Goal: Task Accomplishment & Management: Complete application form

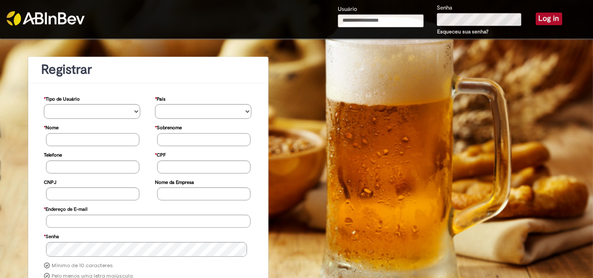
click at [358, 20] on input "Usuário" at bounding box center [381, 20] width 86 height 13
type input "**********"
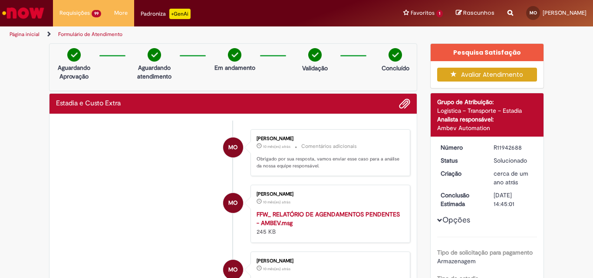
scroll to position [1647, 0]
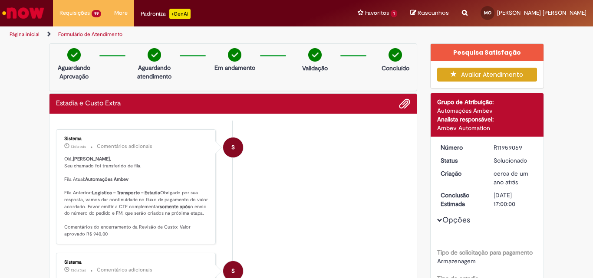
scroll to position [1656, 0]
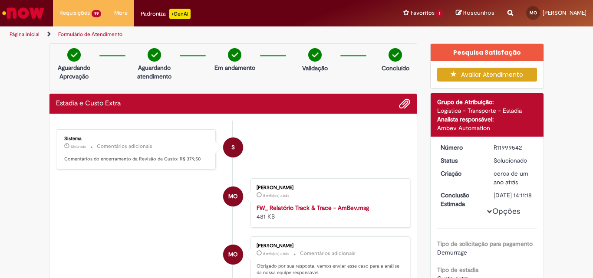
scroll to position [1656, 0]
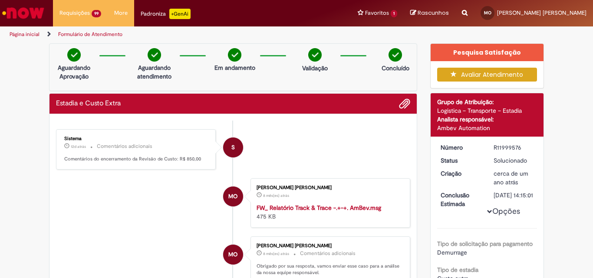
scroll to position [1656, 0]
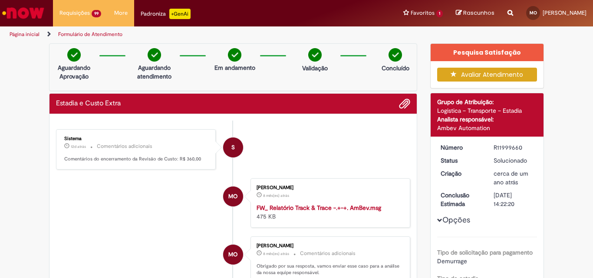
scroll to position [1656, 0]
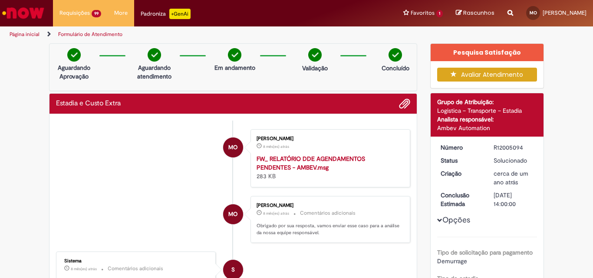
scroll to position [1638, 0]
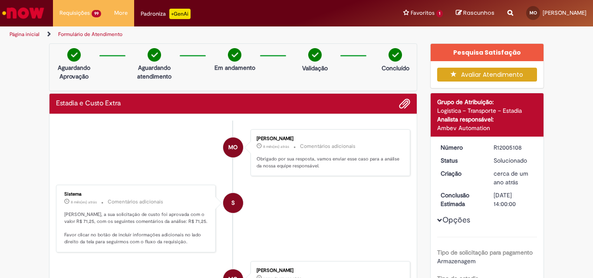
scroll to position [1638, 0]
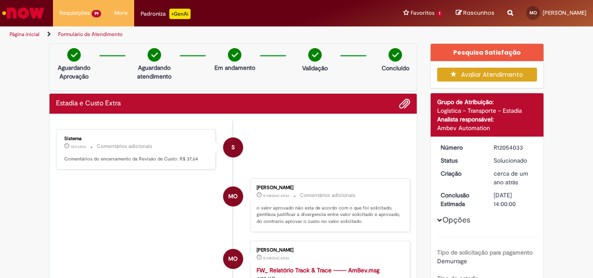
scroll to position [1647, 0]
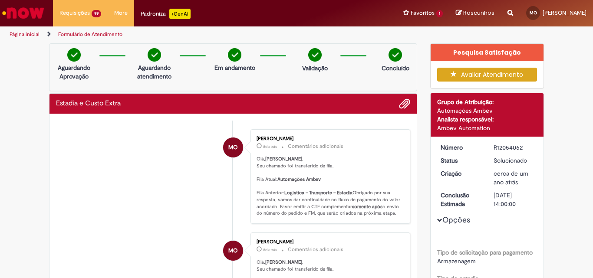
scroll to position [1656, 0]
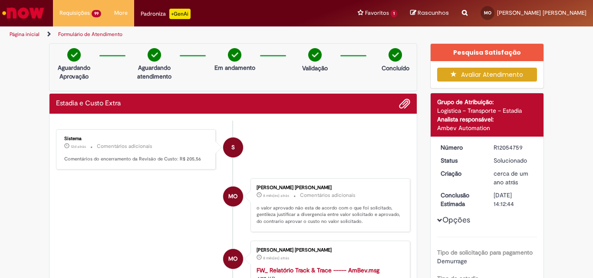
scroll to position [1656, 0]
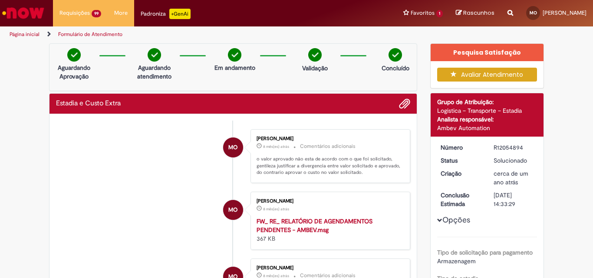
scroll to position [1664, 0]
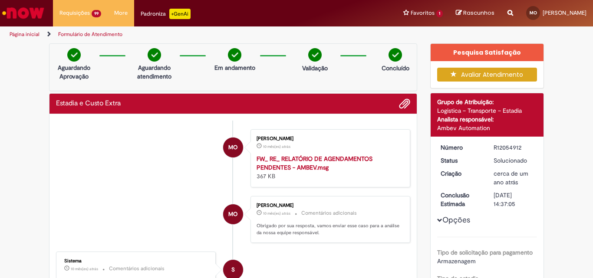
scroll to position [1656, 0]
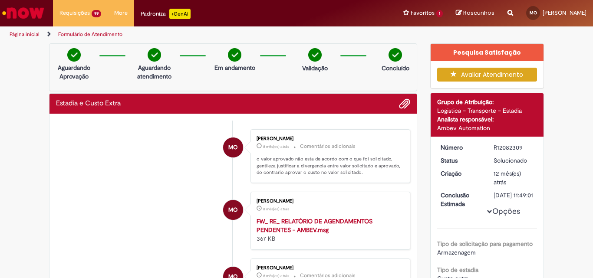
scroll to position [1656, 0]
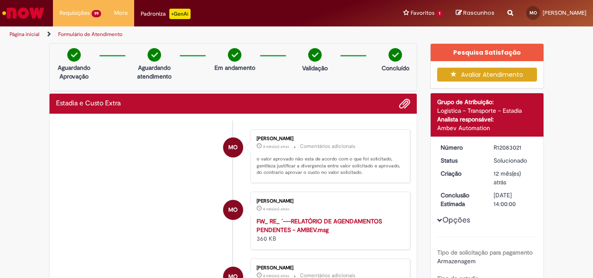
scroll to position [1656, 0]
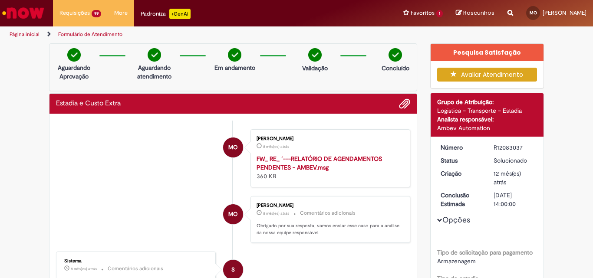
scroll to position [1656, 0]
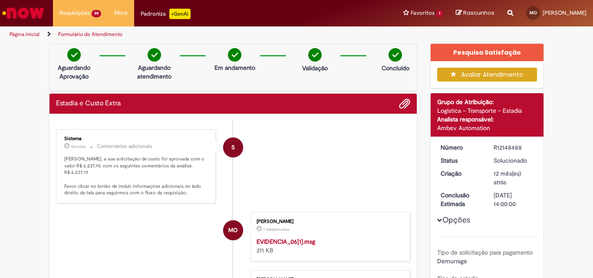
scroll to position [1638, 0]
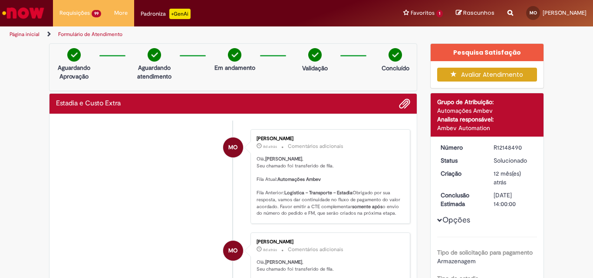
scroll to position [1638, 0]
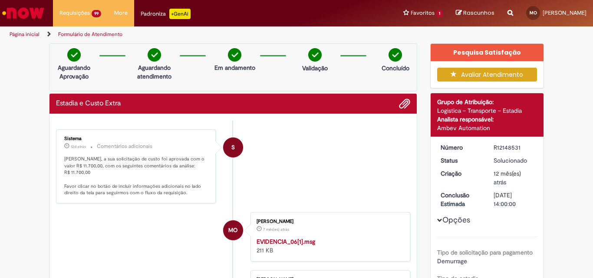
scroll to position [1656, 0]
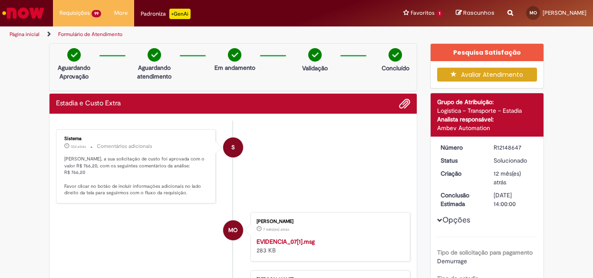
scroll to position [1638, 0]
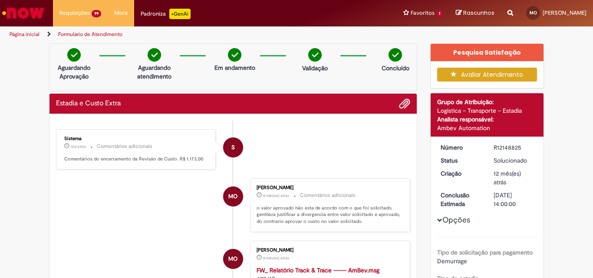
scroll to position [1656, 0]
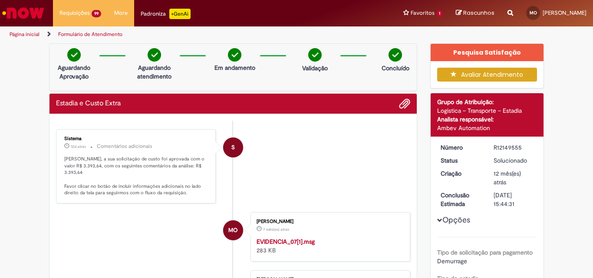
scroll to position [1656, 0]
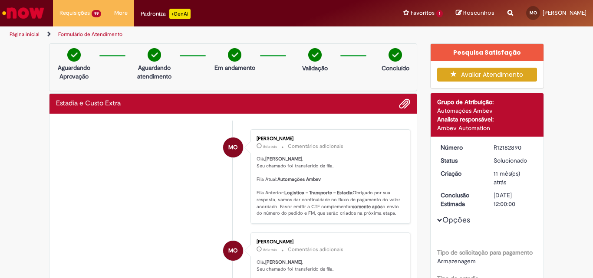
scroll to position [1656, 0]
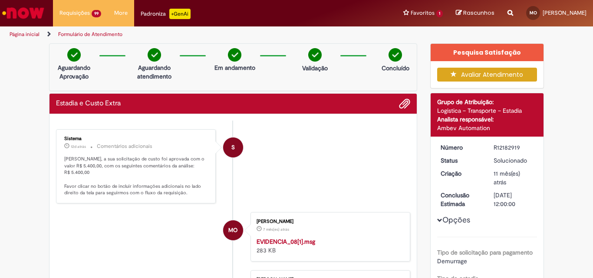
scroll to position [1647, 0]
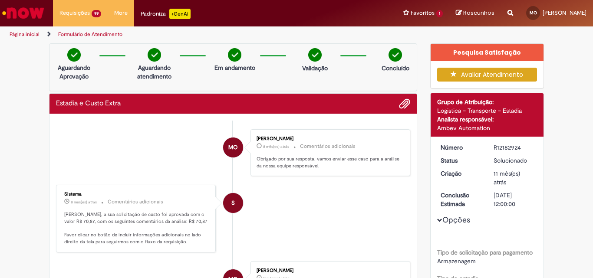
scroll to position [1656, 0]
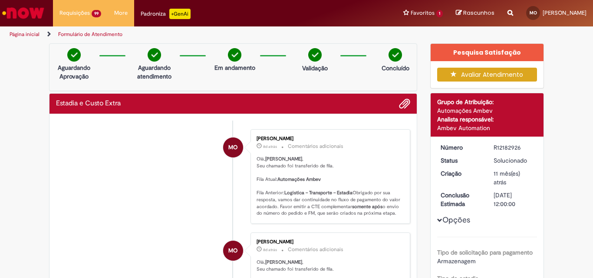
scroll to position [1647, 0]
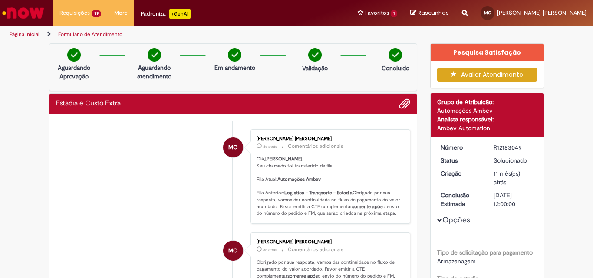
scroll to position [1638, 0]
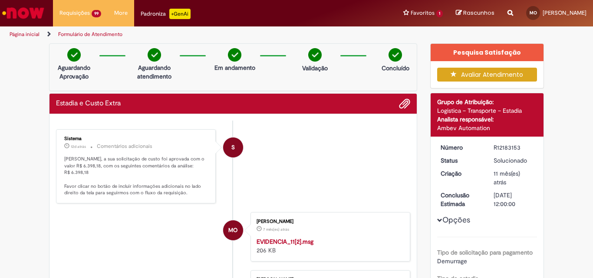
scroll to position [1664, 0]
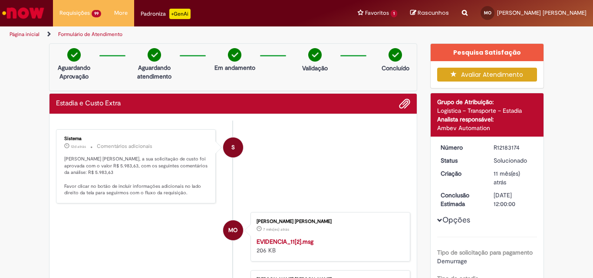
scroll to position [1656, 0]
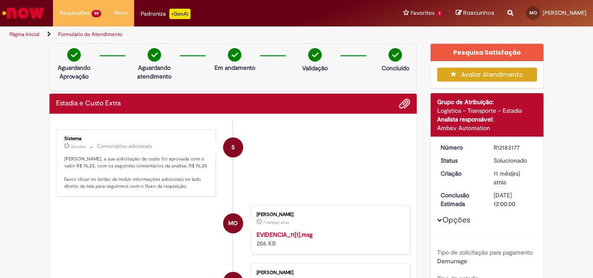
scroll to position [1664, 0]
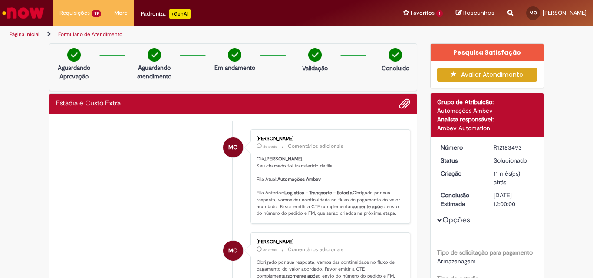
scroll to position [1664, 0]
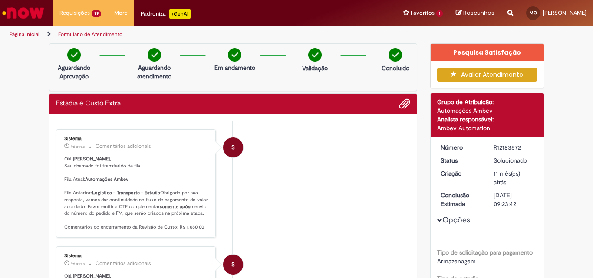
scroll to position [1664, 0]
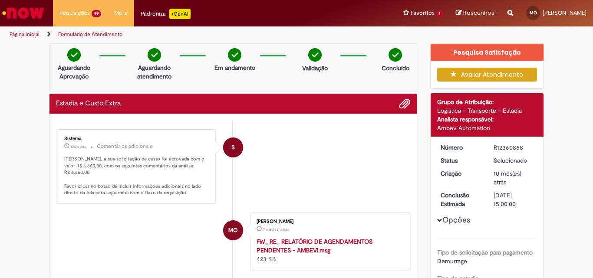
scroll to position [1656, 0]
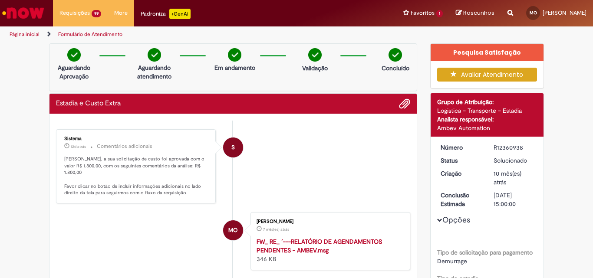
scroll to position [1656, 0]
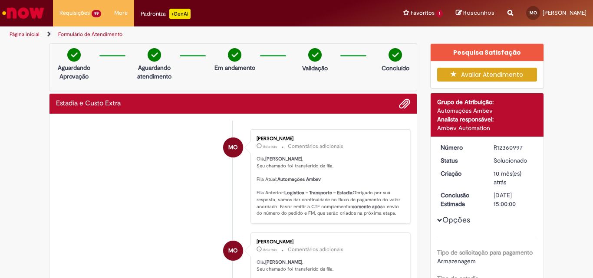
scroll to position [1656, 0]
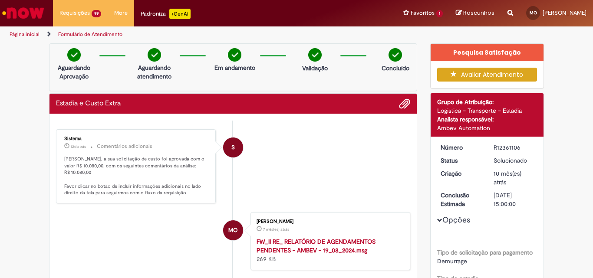
scroll to position [1656, 0]
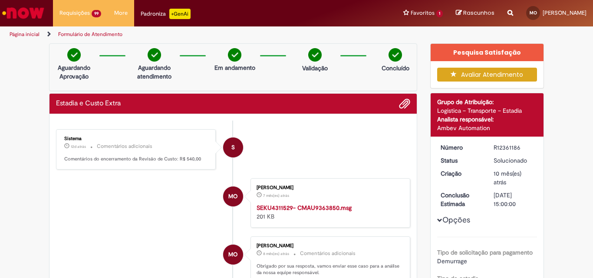
scroll to position [1656, 0]
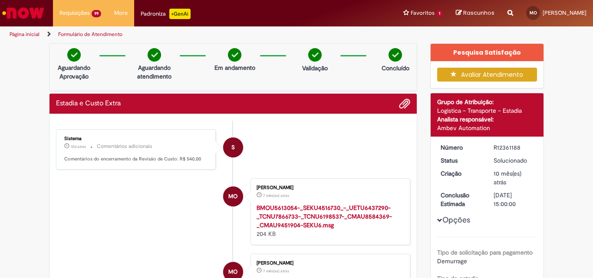
scroll to position [1656, 0]
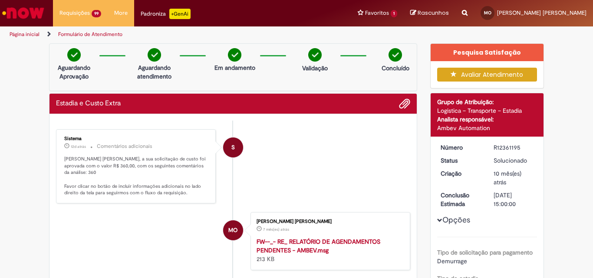
scroll to position [1656, 0]
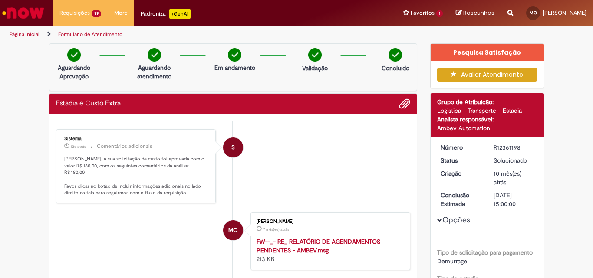
scroll to position [1656, 0]
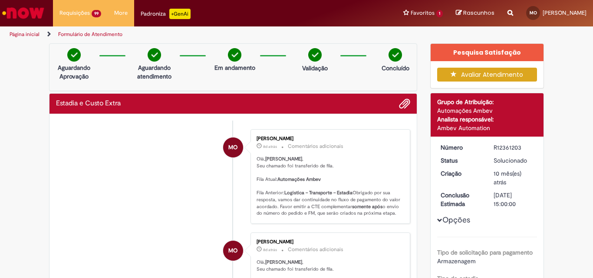
scroll to position [1656, 0]
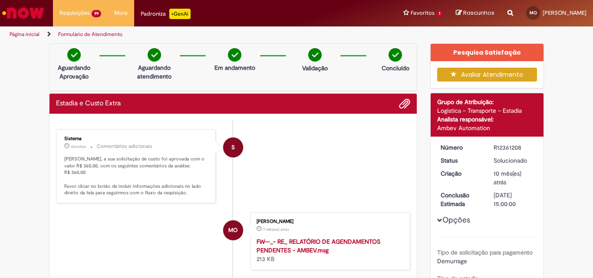
scroll to position [1656, 0]
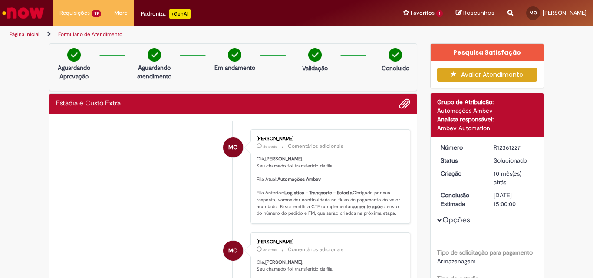
scroll to position [1656, 0]
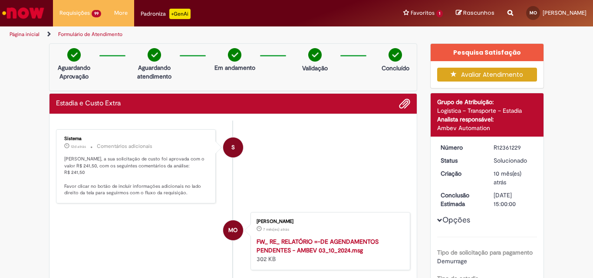
scroll to position [1656, 0]
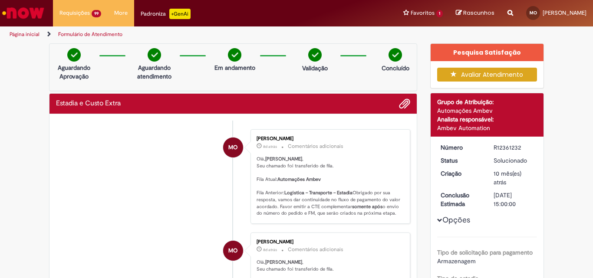
scroll to position [1656, 0]
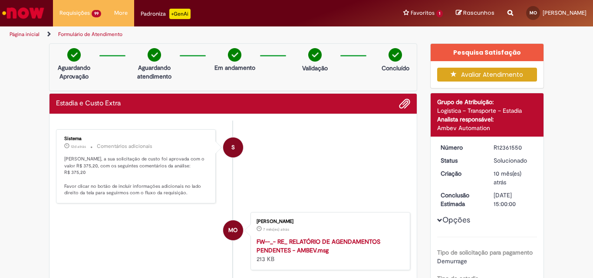
scroll to position [1656, 0]
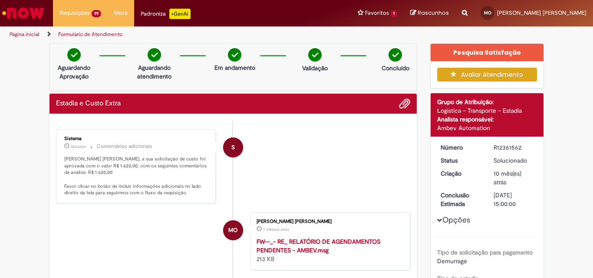
scroll to position [1656, 0]
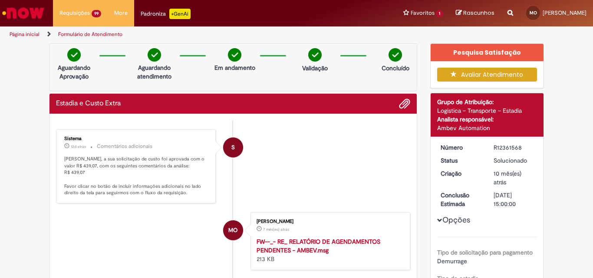
scroll to position [1656, 0]
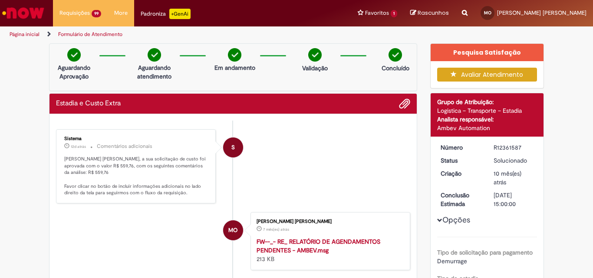
scroll to position [1656, 0]
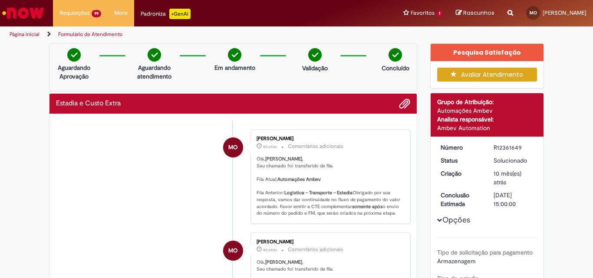
scroll to position [1656, 0]
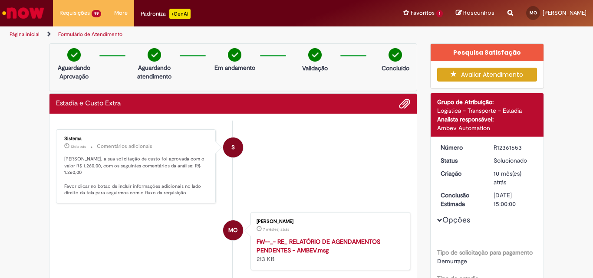
scroll to position [1656, 0]
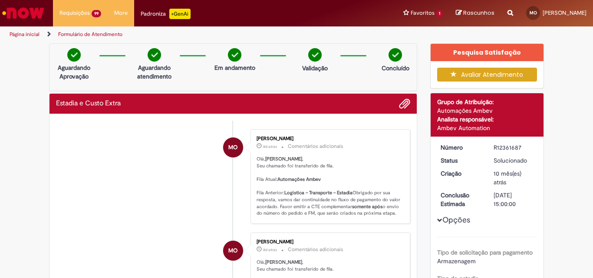
scroll to position [1656, 0]
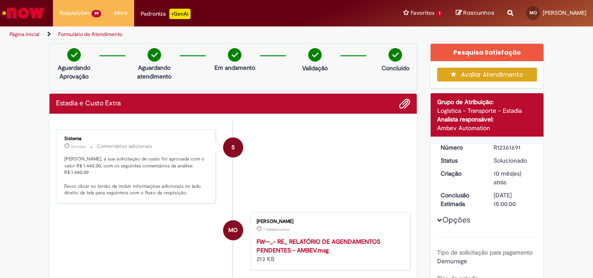
scroll to position [1656, 0]
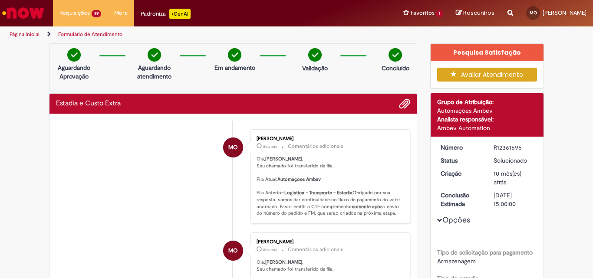
scroll to position [1656, 0]
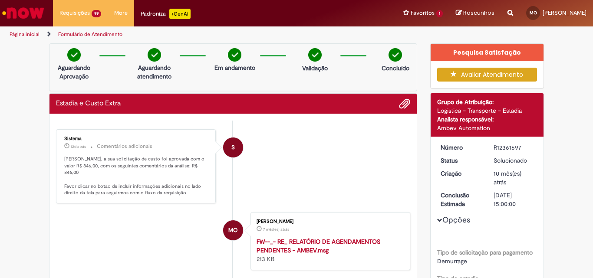
scroll to position [1656, 0]
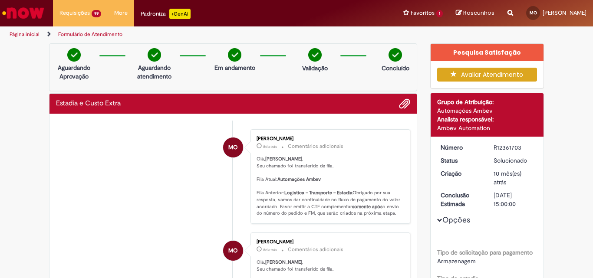
scroll to position [1656, 0]
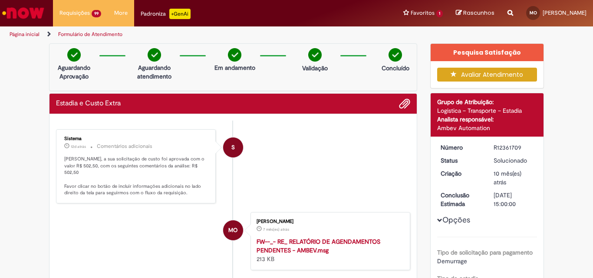
scroll to position [1656, 0]
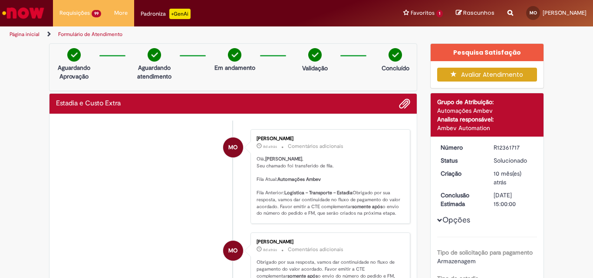
scroll to position [1656, 0]
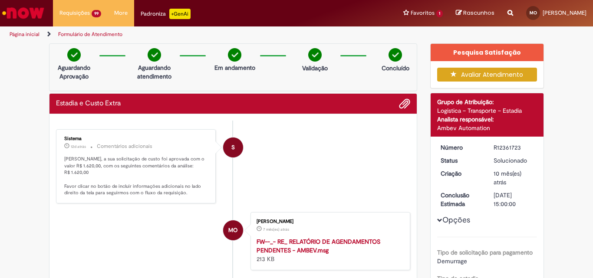
scroll to position [1656, 0]
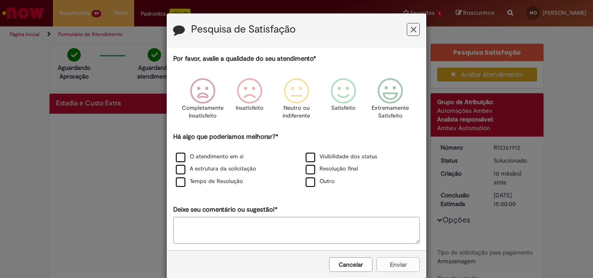
scroll to position [1656, 0]
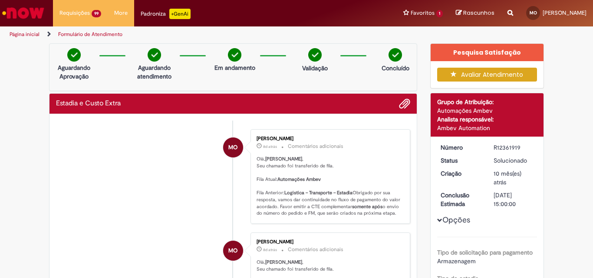
scroll to position [1656, 0]
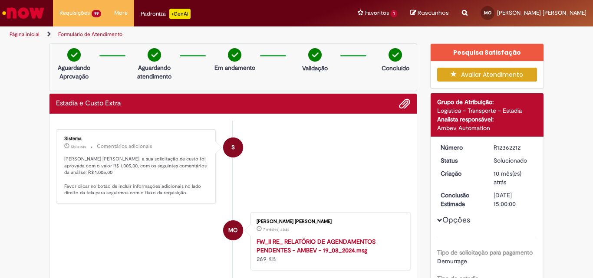
scroll to position [1656, 0]
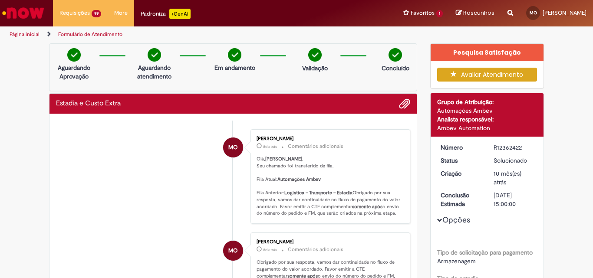
scroll to position [1656, 0]
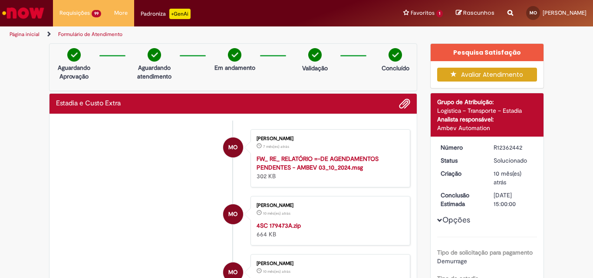
scroll to position [1656, 0]
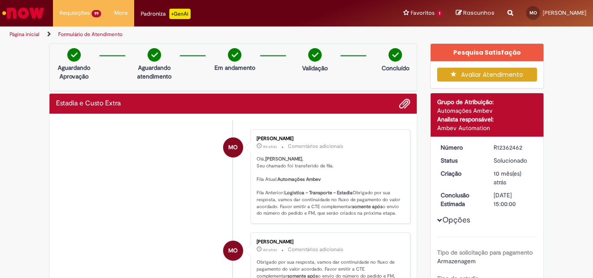
scroll to position [1656, 0]
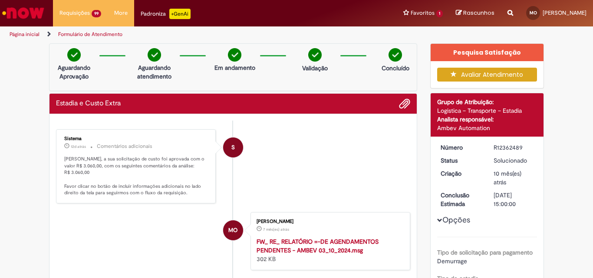
scroll to position [1656, 0]
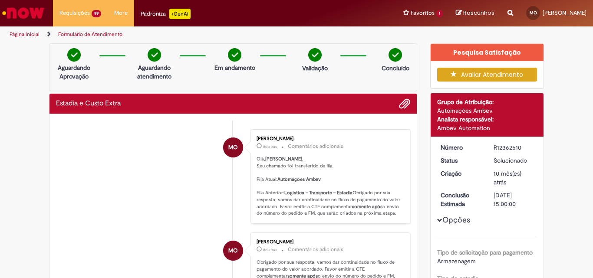
scroll to position [1656, 0]
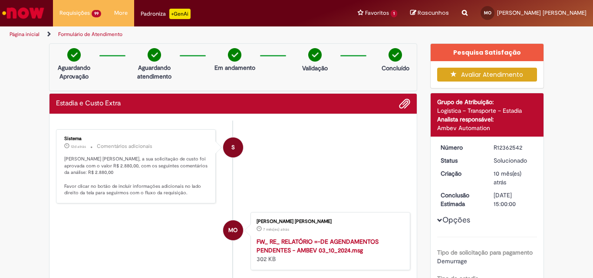
scroll to position [1638, 0]
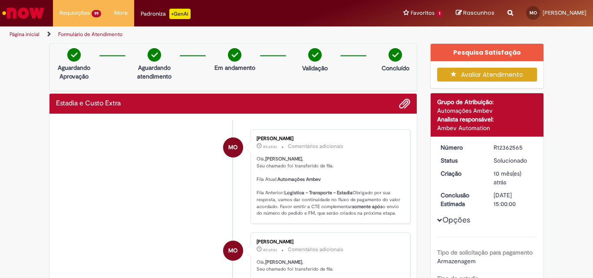
scroll to position [1656, 0]
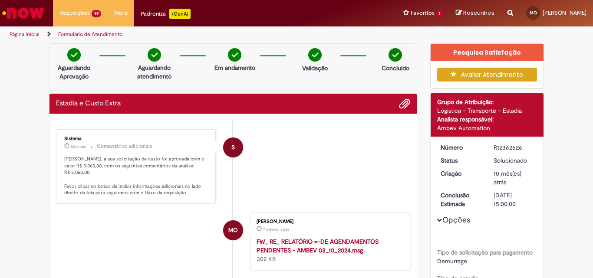
scroll to position [1647, 0]
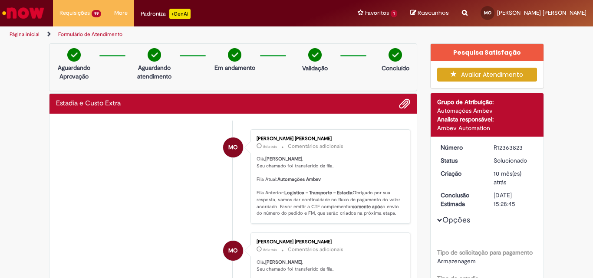
scroll to position [1647, 0]
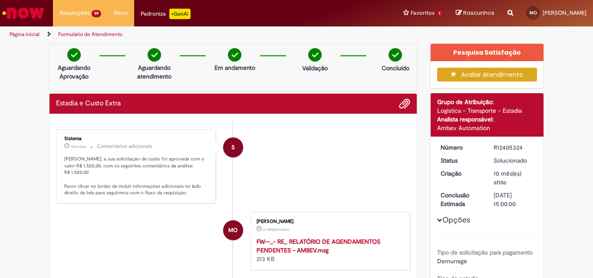
scroll to position [1647, 0]
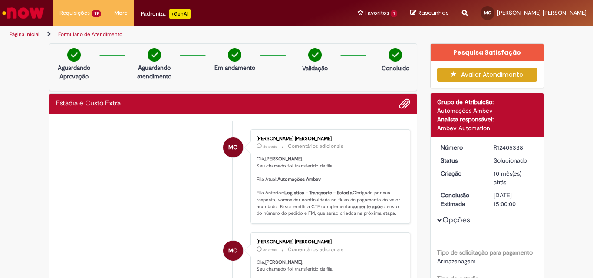
scroll to position [1638, 0]
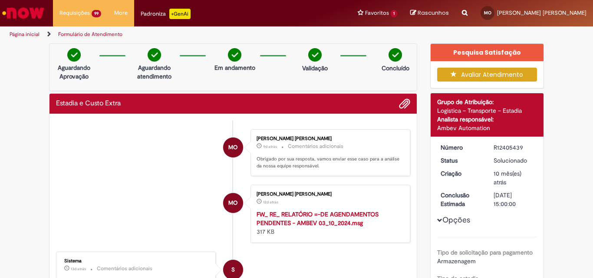
scroll to position [1656, 0]
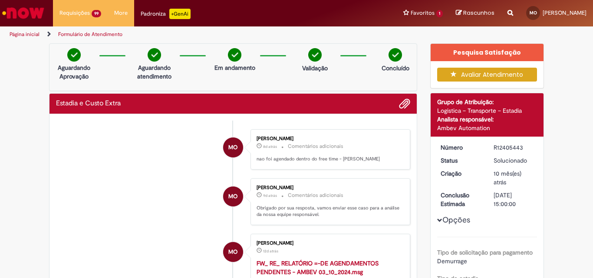
scroll to position [1656, 0]
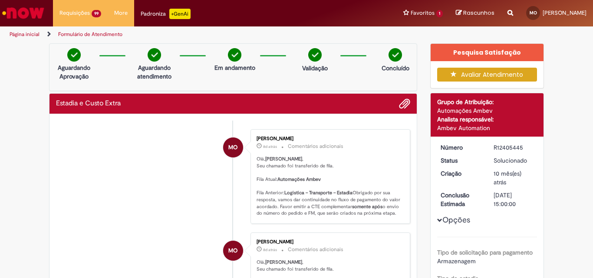
scroll to position [1656, 0]
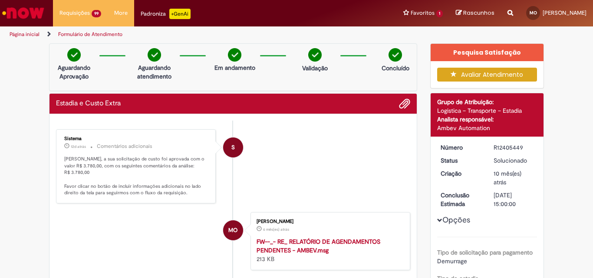
scroll to position [1656, 0]
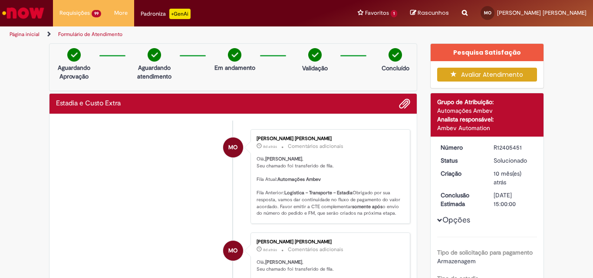
scroll to position [1656, 0]
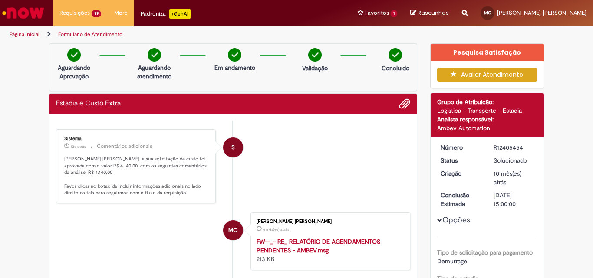
scroll to position [1647, 0]
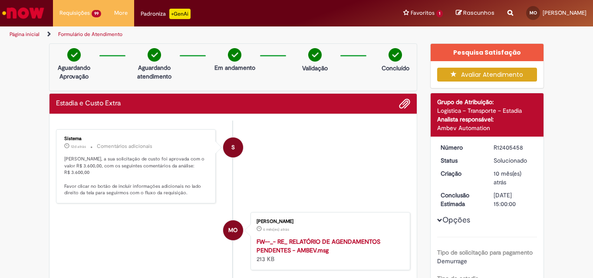
scroll to position [1638, 0]
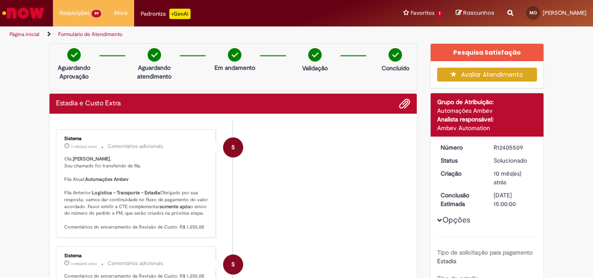
scroll to position [1378, 0]
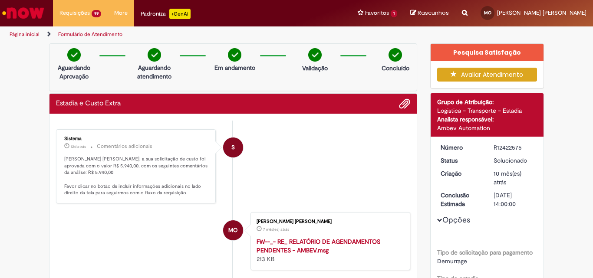
scroll to position [1638, 0]
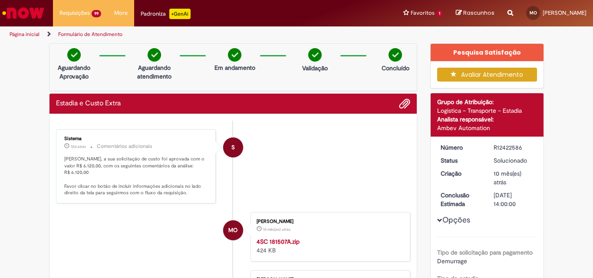
scroll to position [1656, 0]
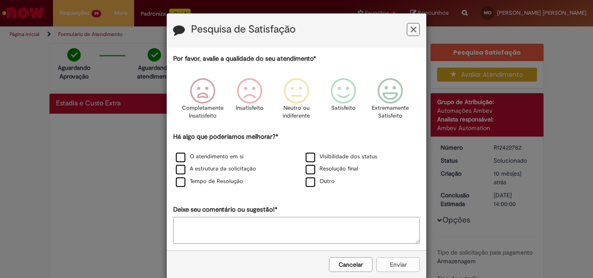
scroll to position [1664, 0]
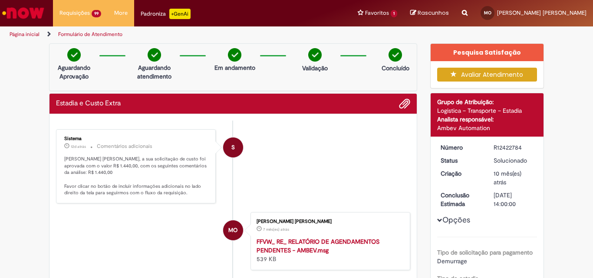
scroll to position [1664, 0]
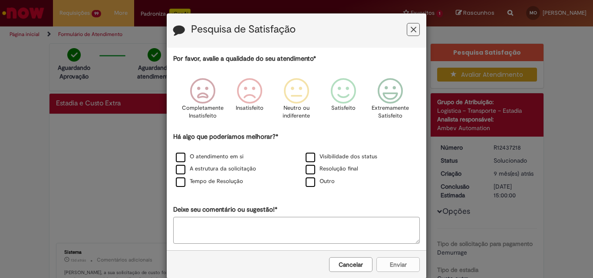
scroll to position [1656, 0]
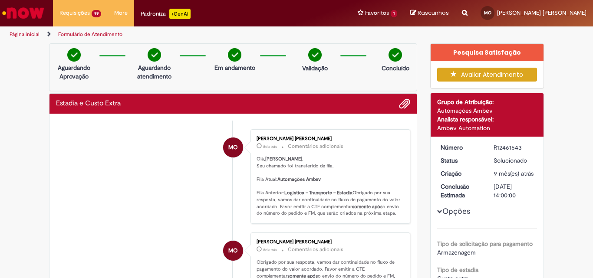
scroll to position [1656, 0]
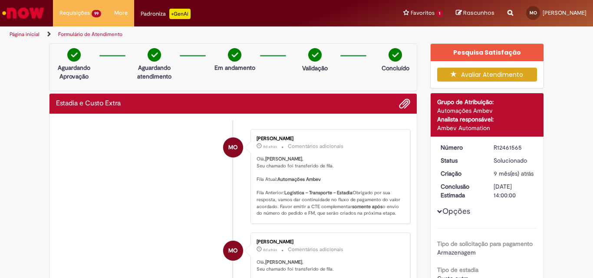
scroll to position [1647, 0]
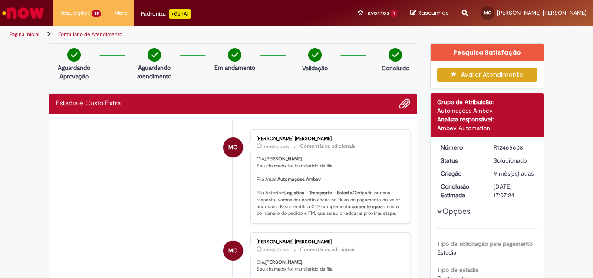
scroll to position [1387, 0]
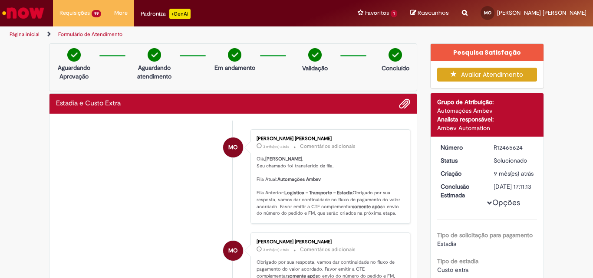
scroll to position [1395, 0]
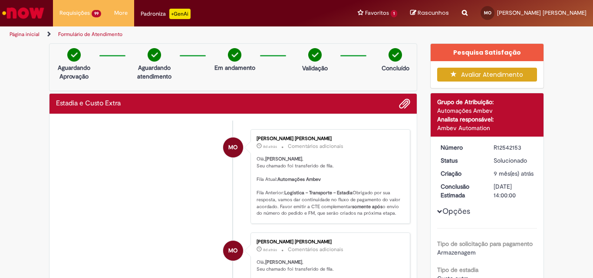
scroll to position [1656, 0]
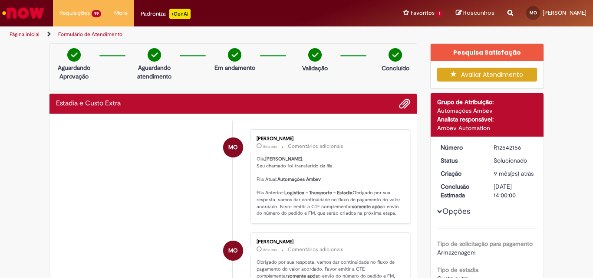
scroll to position [1656, 0]
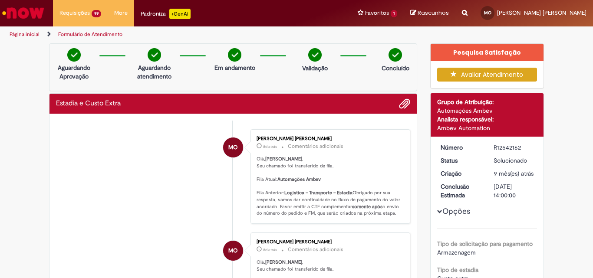
scroll to position [1638, 0]
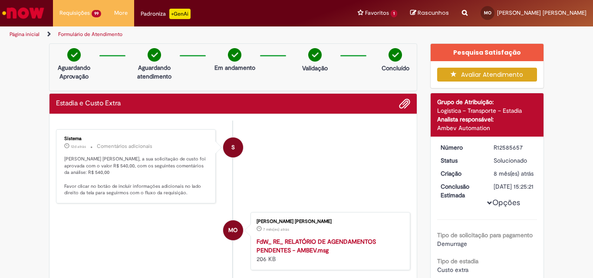
scroll to position [1638, 0]
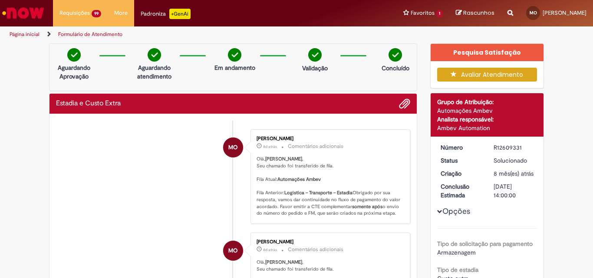
scroll to position [1656, 0]
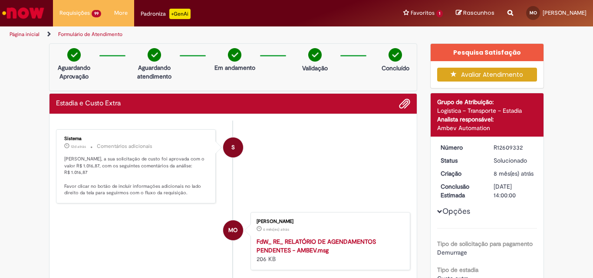
scroll to position [1656, 0]
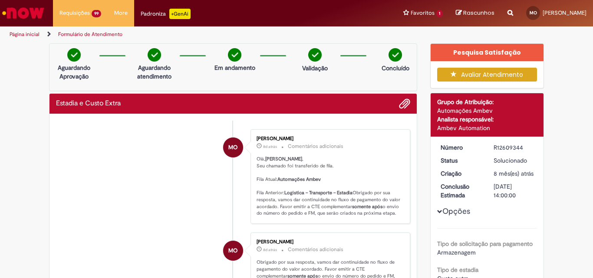
scroll to position [1656, 0]
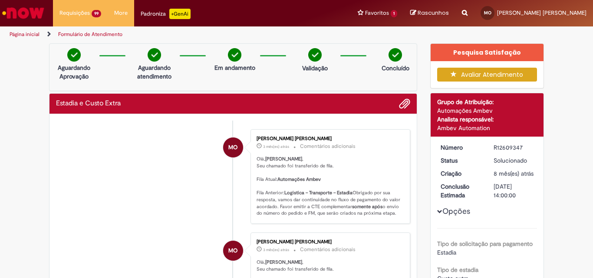
scroll to position [1387, 0]
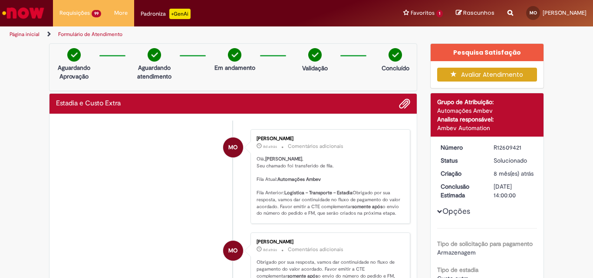
scroll to position [1656, 0]
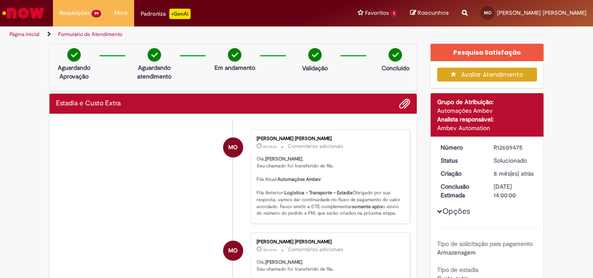
scroll to position [1656, 0]
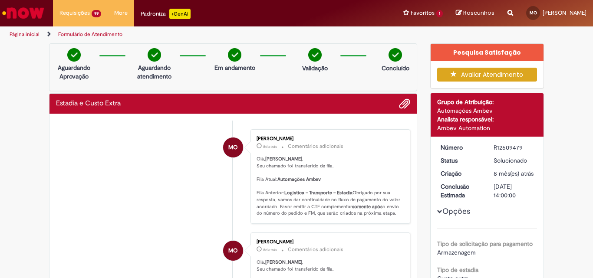
scroll to position [1656, 0]
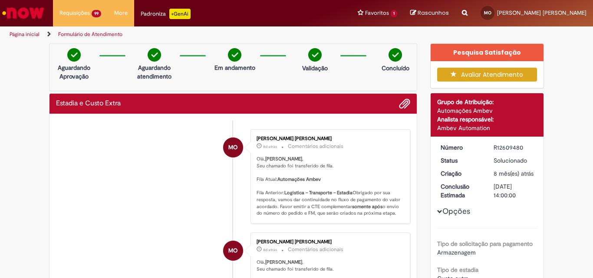
scroll to position [1656, 0]
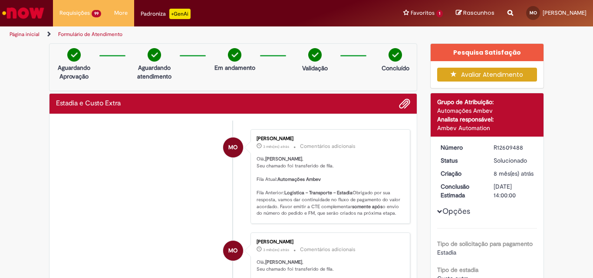
scroll to position [1387, 0]
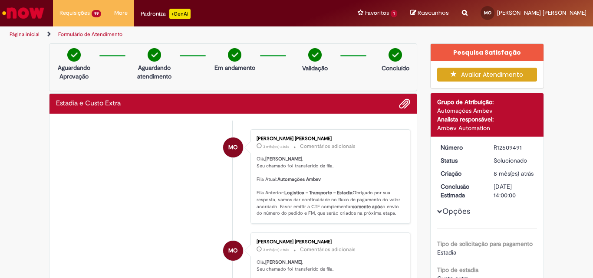
scroll to position [1387, 0]
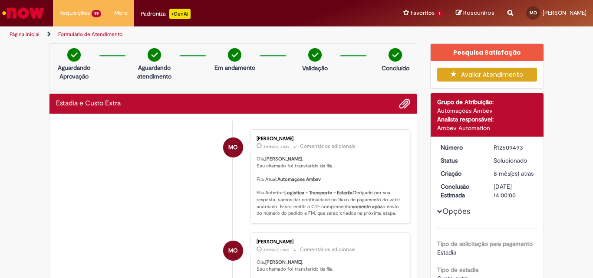
scroll to position [1387, 0]
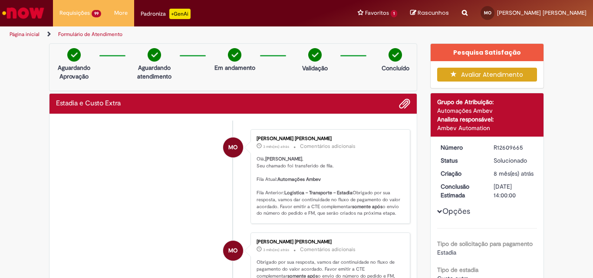
scroll to position [1387, 0]
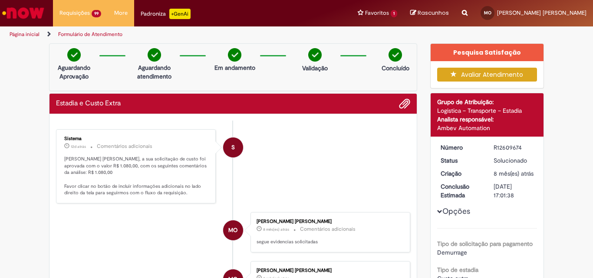
scroll to position [1656, 0]
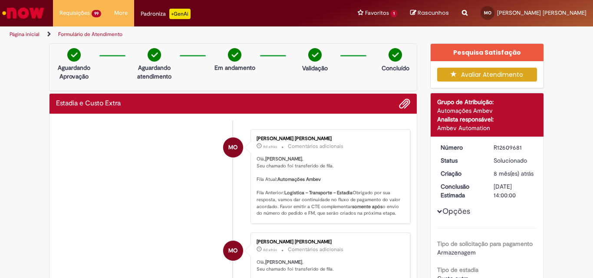
scroll to position [1656, 0]
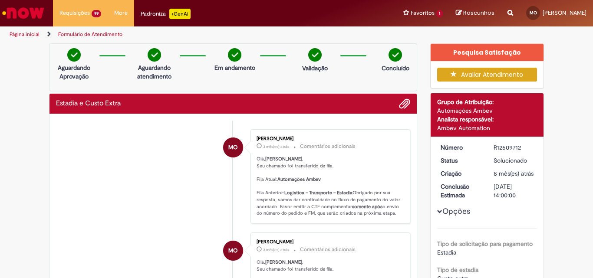
scroll to position [1387, 0]
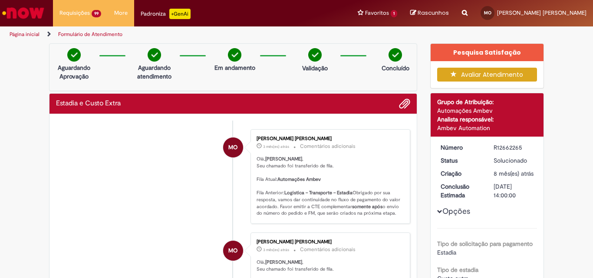
scroll to position [1387, 0]
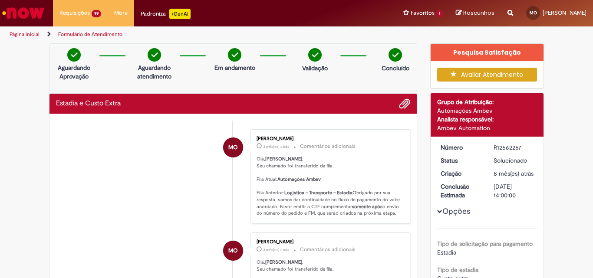
scroll to position [1387, 0]
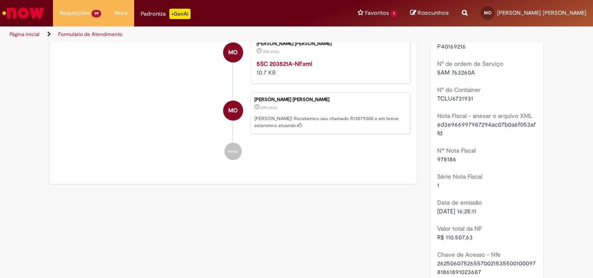
scroll to position [1222, 0]
